Goal: Information Seeking & Learning: Learn about a topic

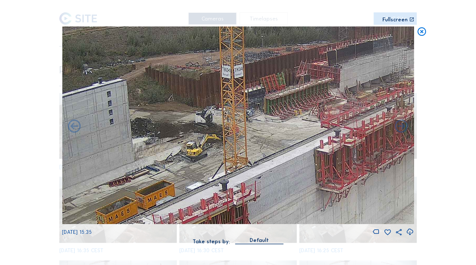
click at [420, 34] on icon at bounding box center [421, 31] width 10 height 11
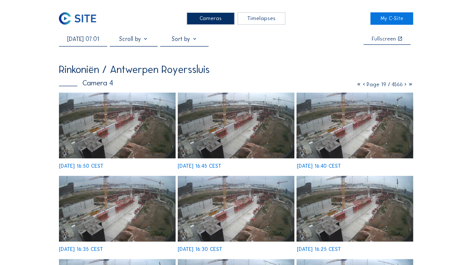
click at [83, 21] on img at bounding box center [77, 18] width 37 height 12
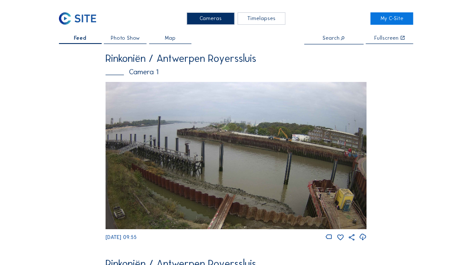
click at [194, 141] on img at bounding box center [235, 156] width 261 height 148
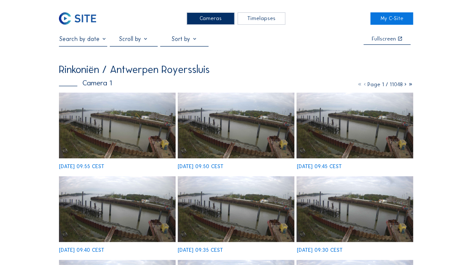
click at [98, 44] on div at bounding box center [83, 40] width 48 height 11
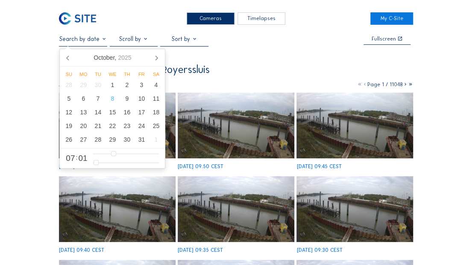
click at [96, 41] on input "text" at bounding box center [83, 38] width 48 height 7
click at [99, 99] on div "7" at bounding box center [97, 99] width 15 height 14
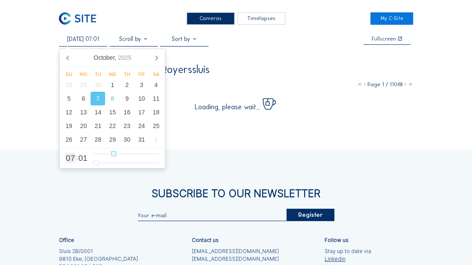
type input "[DATE] 16:01"
type input "16"
click at [137, 154] on input "range" at bounding box center [126, 153] width 67 height 7
click at [458, 63] on div "Cameras Timelapses My C-Site [DATE] 16:01 Fullscreen Rinkoniën / Antwerpen Roye…" at bounding box center [236, 180] width 472 height 360
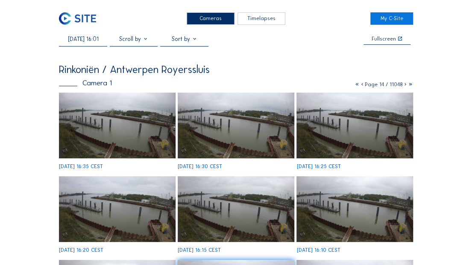
click at [334, 108] on img at bounding box center [354, 126] width 116 height 66
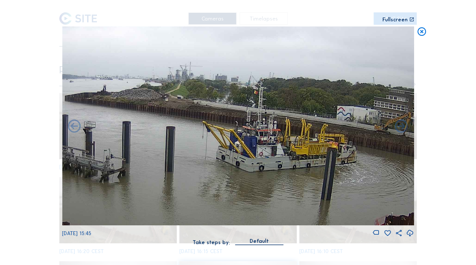
drag, startPoint x: 273, startPoint y: 117, endPoint x: 202, endPoint y: 118, distance: 70.4
click at [202, 118] on img at bounding box center [238, 125] width 352 height 199
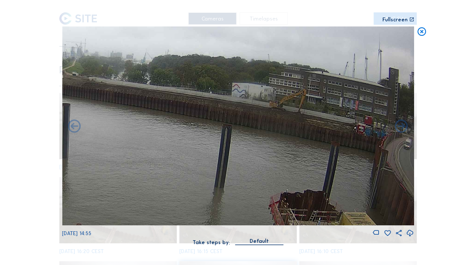
drag, startPoint x: 193, startPoint y: 117, endPoint x: 76, endPoint y: 102, distance: 117.9
click at [76, 102] on img at bounding box center [238, 125] width 352 height 199
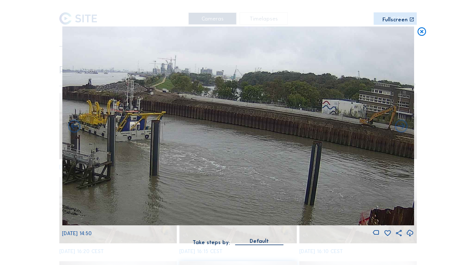
drag, startPoint x: 243, startPoint y: 117, endPoint x: 332, endPoint y: 133, distance: 90.3
click at [332, 133] on img at bounding box center [238, 125] width 352 height 199
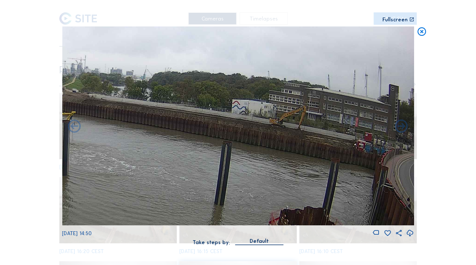
drag, startPoint x: 236, startPoint y: 131, endPoint x: 144, endPoint y: 131, distance: 92.2
click at [144, 131] on img at bounding box center [238, 125] width 352 height 199
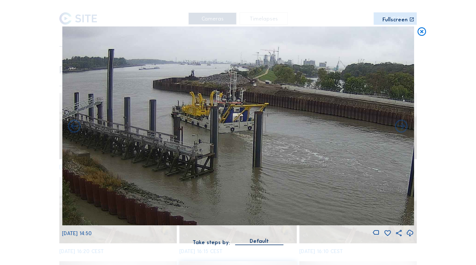
drag, startPoint x: 316, startPoint y: 98, endPoint x: 473, endPoint y: 83, distance: 157.4
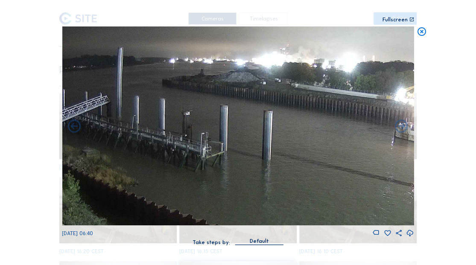
click at [423, 32] on icon at bounding box center [421, 31] width 10 height 11
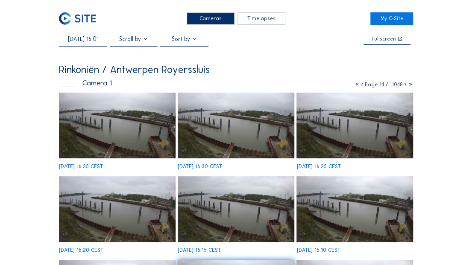
click at [246, 127] on img at bounding box center [236, 126] width 116 height 66
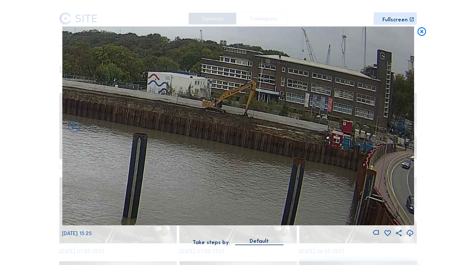
drag, startPoint x: 362, startPoint y: 107, endPoint x: 138, endPoint y: 103, distance: 223.7
click at [105, 100] on img at bounding box center [238, 125] width 352 height 199
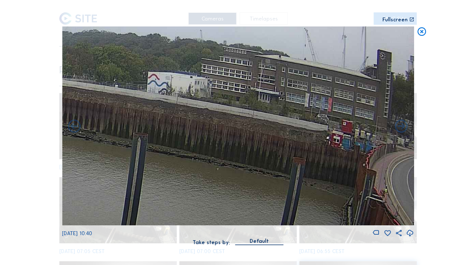
drag, startPoint x: 419, startPoint y: 34, endPoint x: 413, endPoint y: 35, distance: 6.1
click at [419, 34] on icon at bounding box center [421, 31] width 10 height 11
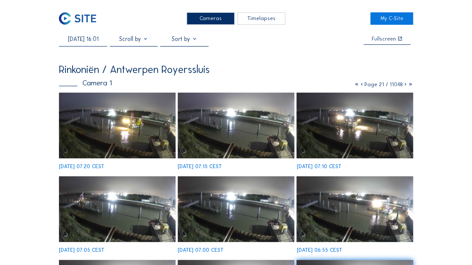
click at [82, 22] on img at bounding box center [77, 18] width 37 height 12
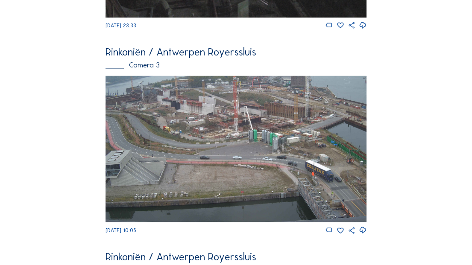
scroll to position [662, 0]
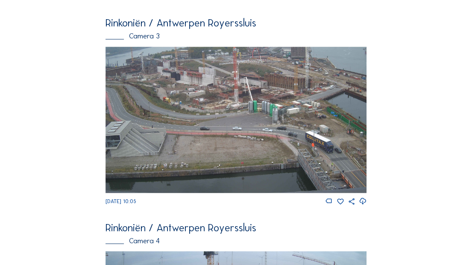
click at [270, 104] on img at bounding box center [235, 120] width 261 height 147
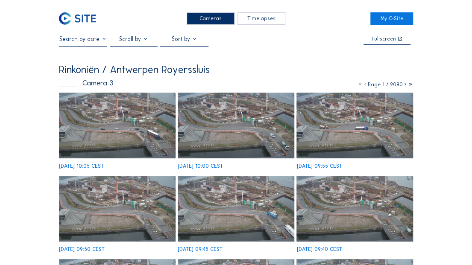
click at [226, 134] on img at bounding box center [236, 125] width 116 height 65
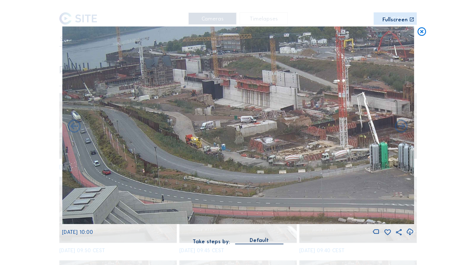
drag, startPoint x: 226, startPoint y: 109, endPoint x: 369, endPoint y: 185, distance: 161.5
click at [369, 185] on img at bounding box center [238, 125] width 352 height 198
